Goal: Navigation & Orientation: Find specific page/section

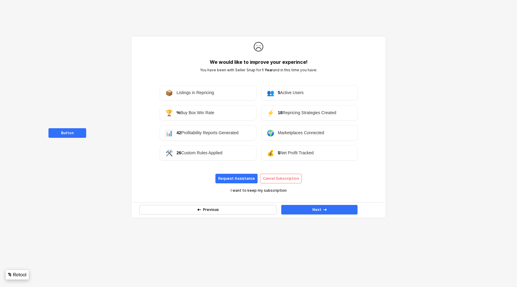
click at [18, 273] on icon "Retool logo" at bounding box center [17, 275] width 18 height 4
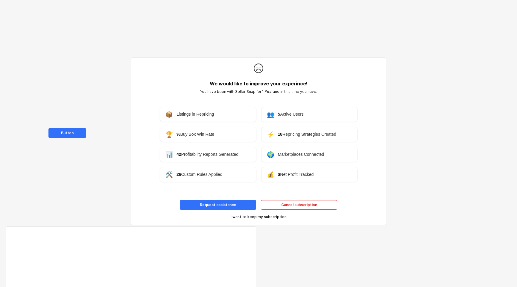
scroll to position [78, 0]
